Goal: Transaction & Acquisition: Purchase product/service

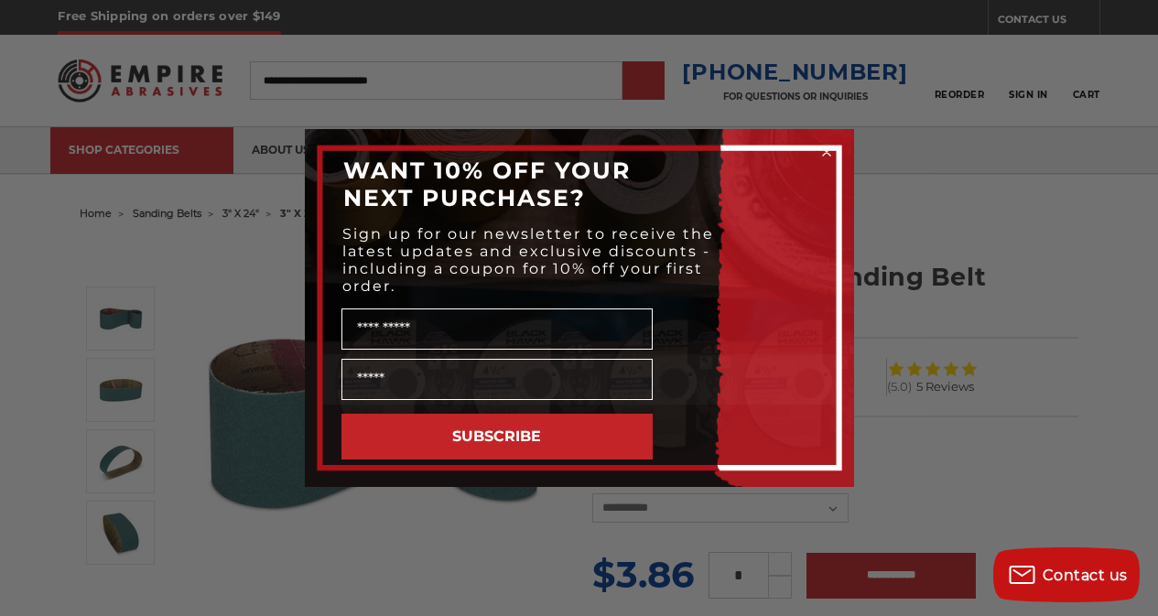
click at [819, 158] on circle "Close dialog" at bounding box center [825, 152] width 17 height 17
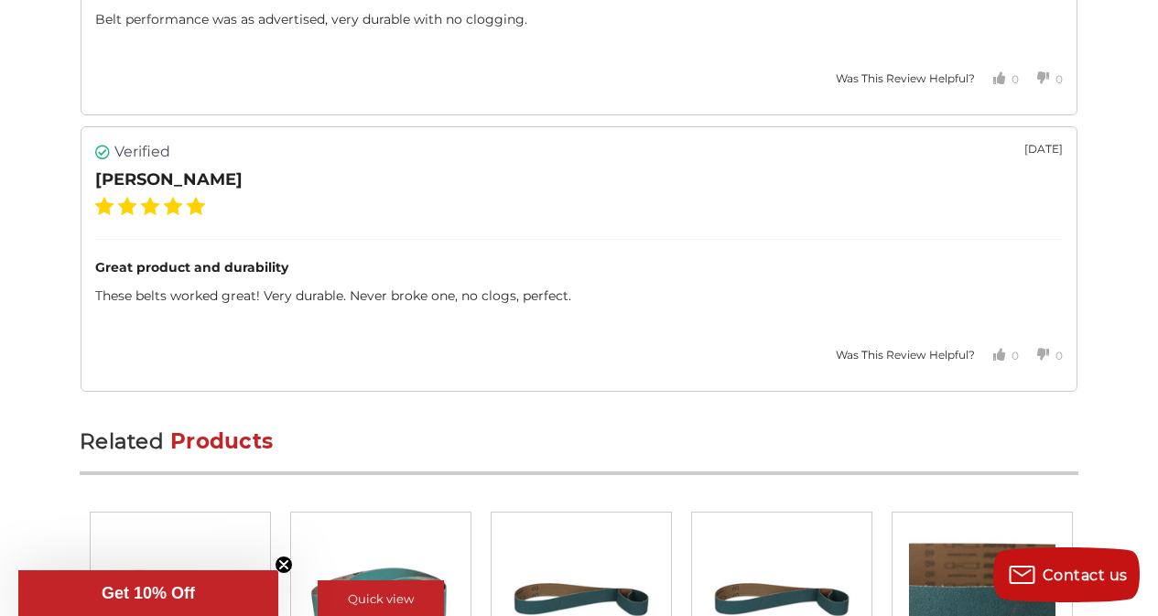
scroll to position [3775, 0]
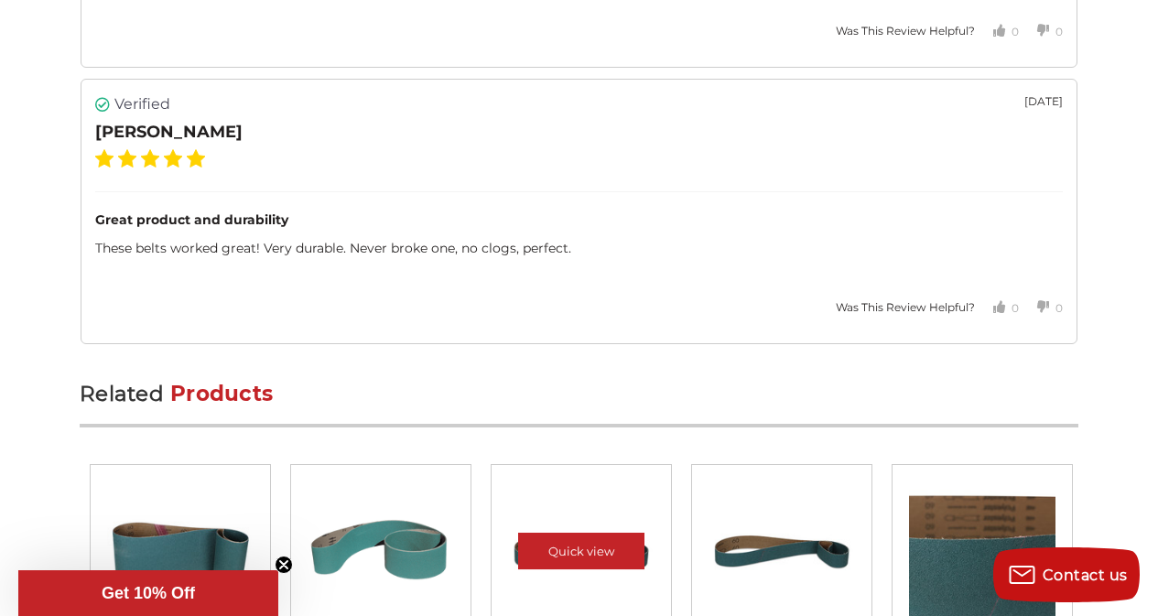
click at [520, 478] on div at bounding box center [581, 555] width 154 height 154
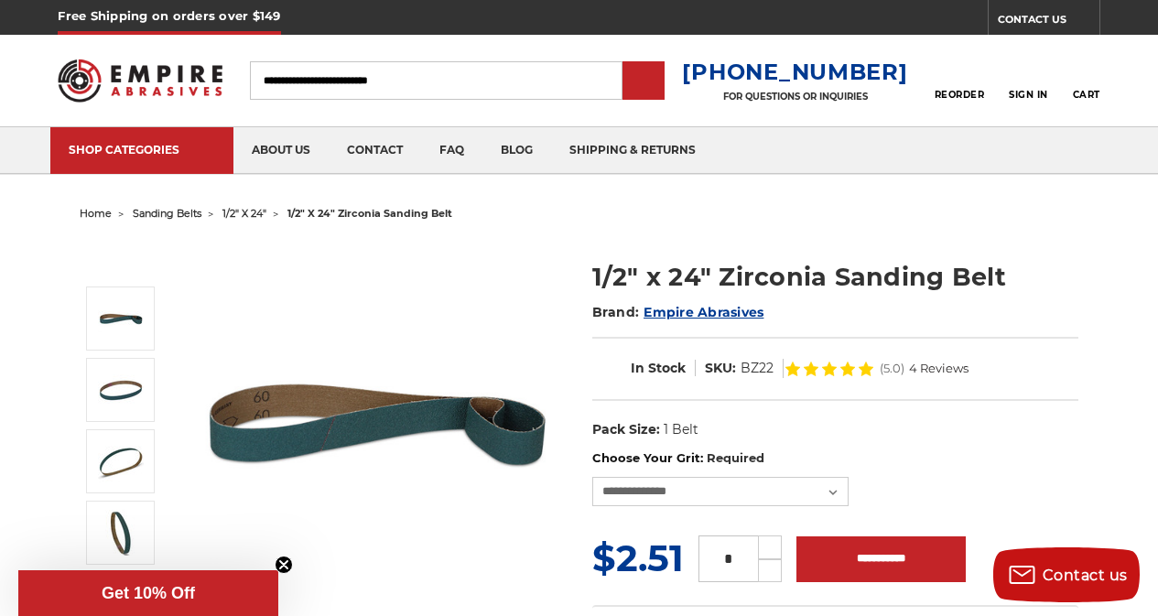
click at [85, 210] on span "home" at bounding box center [96, 213] width 32 height 13
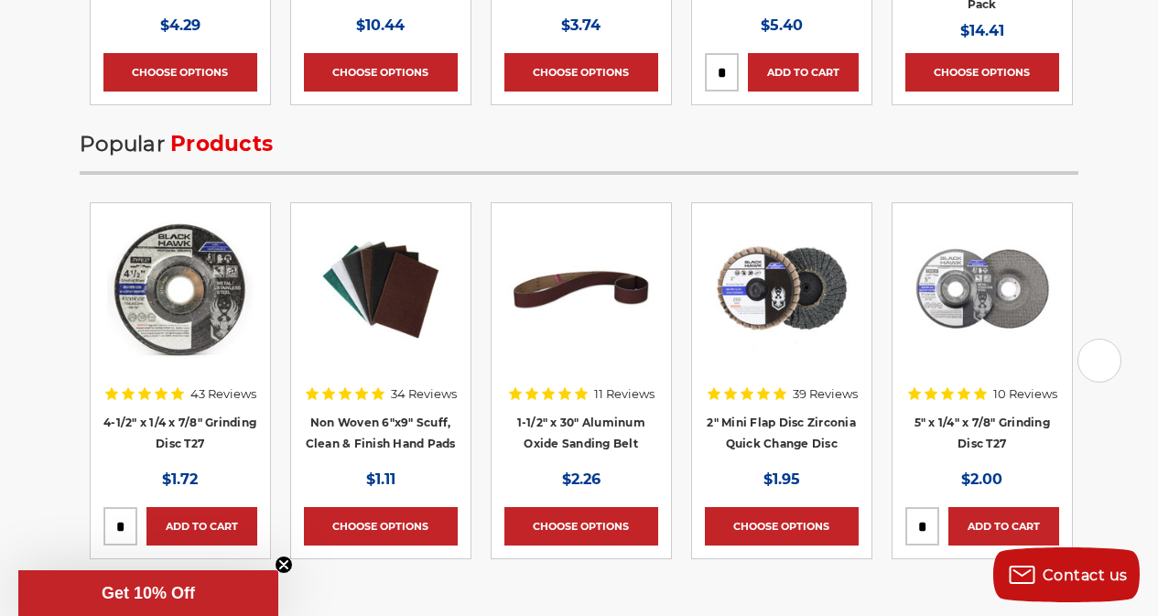
scroll to position [3241, 0]
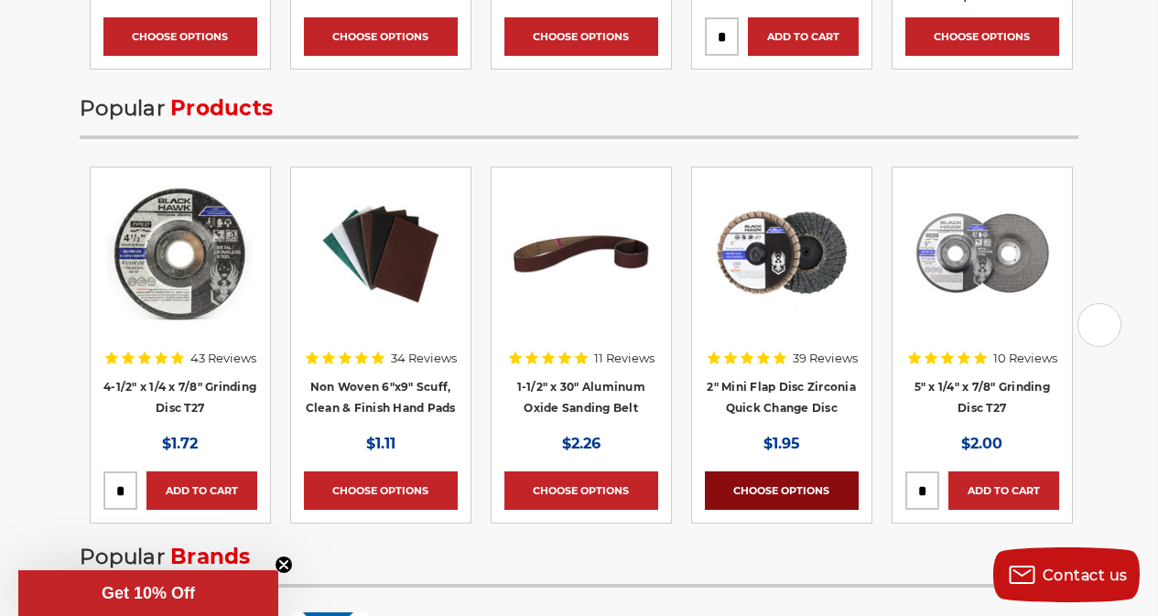
click at [718, 471] on link "Choose Options" at bounding box center [782, 490] width 154 height 38
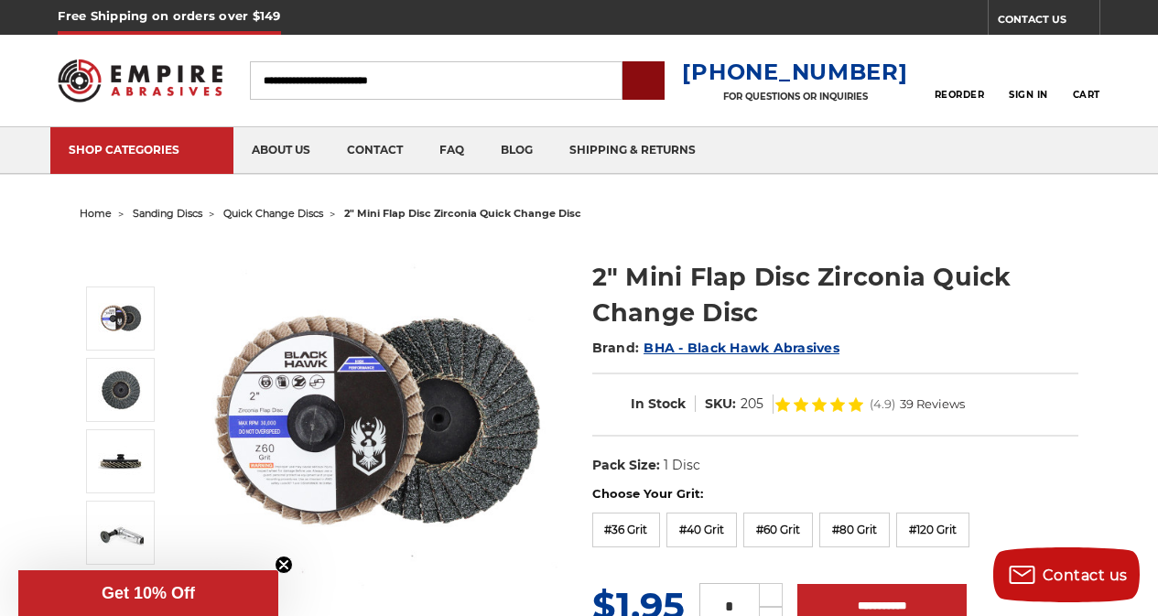
click at [662, 77] on input "submit" at bounding box center [643, 81] width 37 height 37
click at [662, 75] on input "submit" at bounding box center [643, 81] width 37 height 37
